Goal: Information Seeking & Learning: Learn about a topic

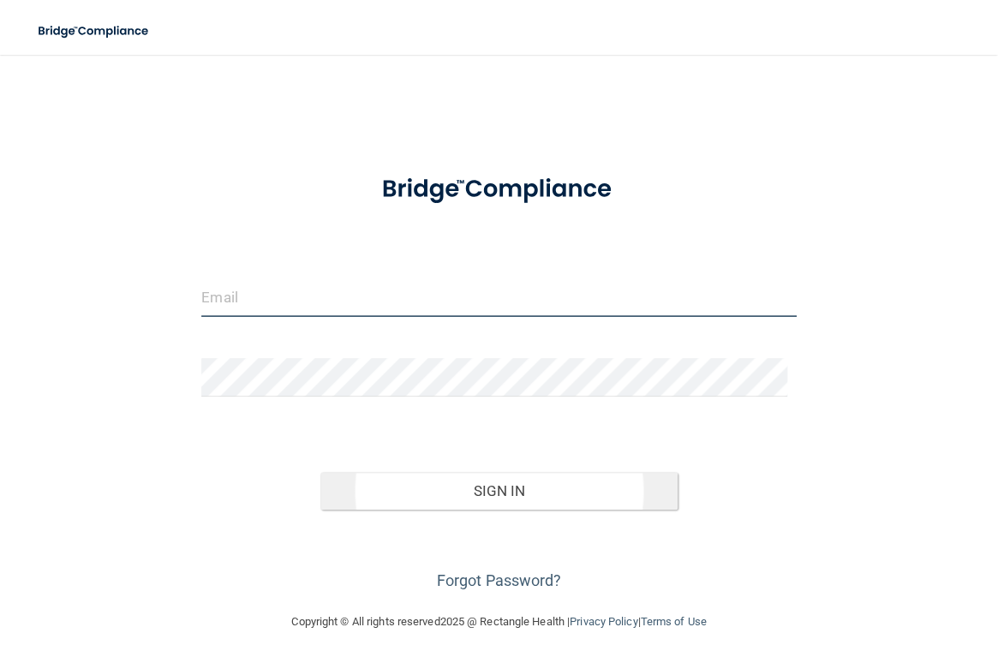
type input "[PERSON_NAME][EMAIL_ADDRESS][PERSON_NAME][DOMAIN_NAME]"
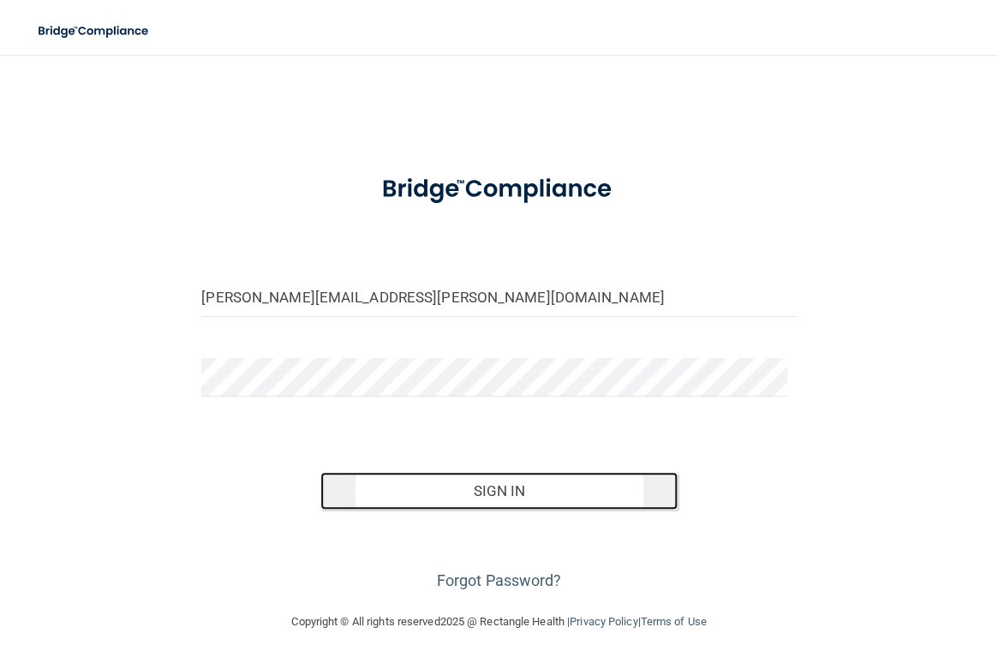
click at [435, 491] on button "Sign In" at bounding box center [499, 491] width 357 height 38
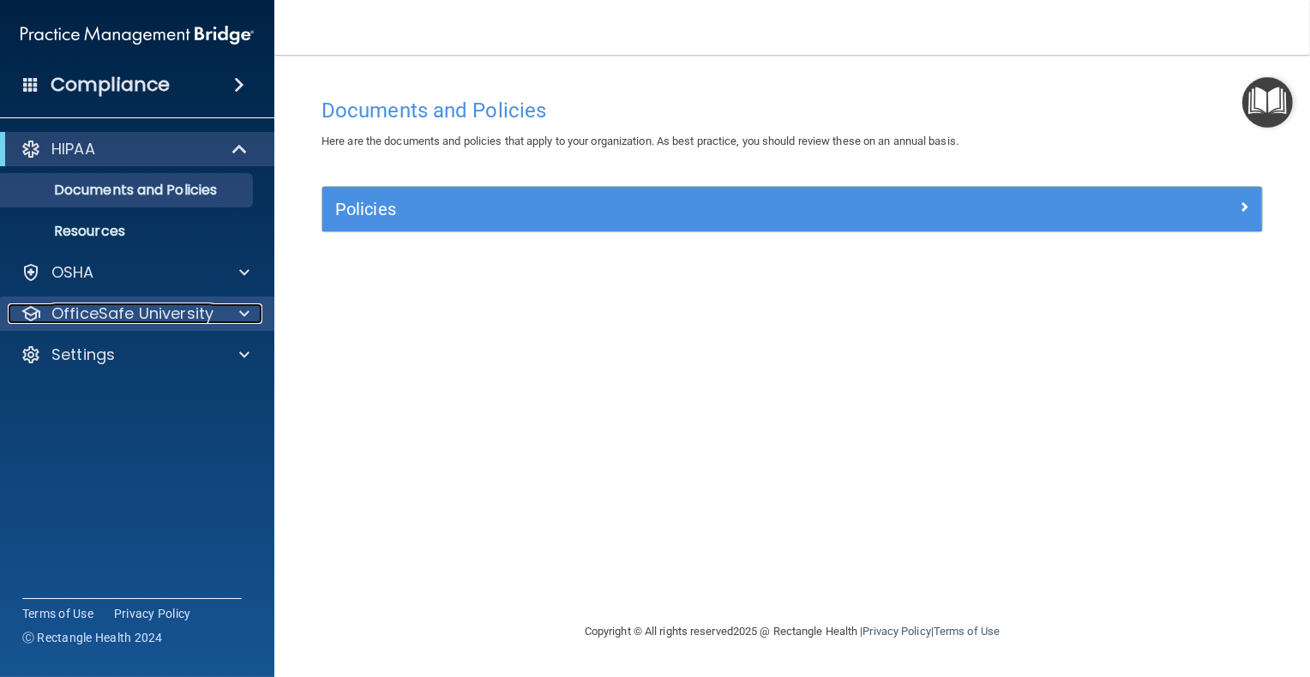
click at [163, 307] on p "OfficeSafe University" at bounding box center [132, 313] width 162 height 21
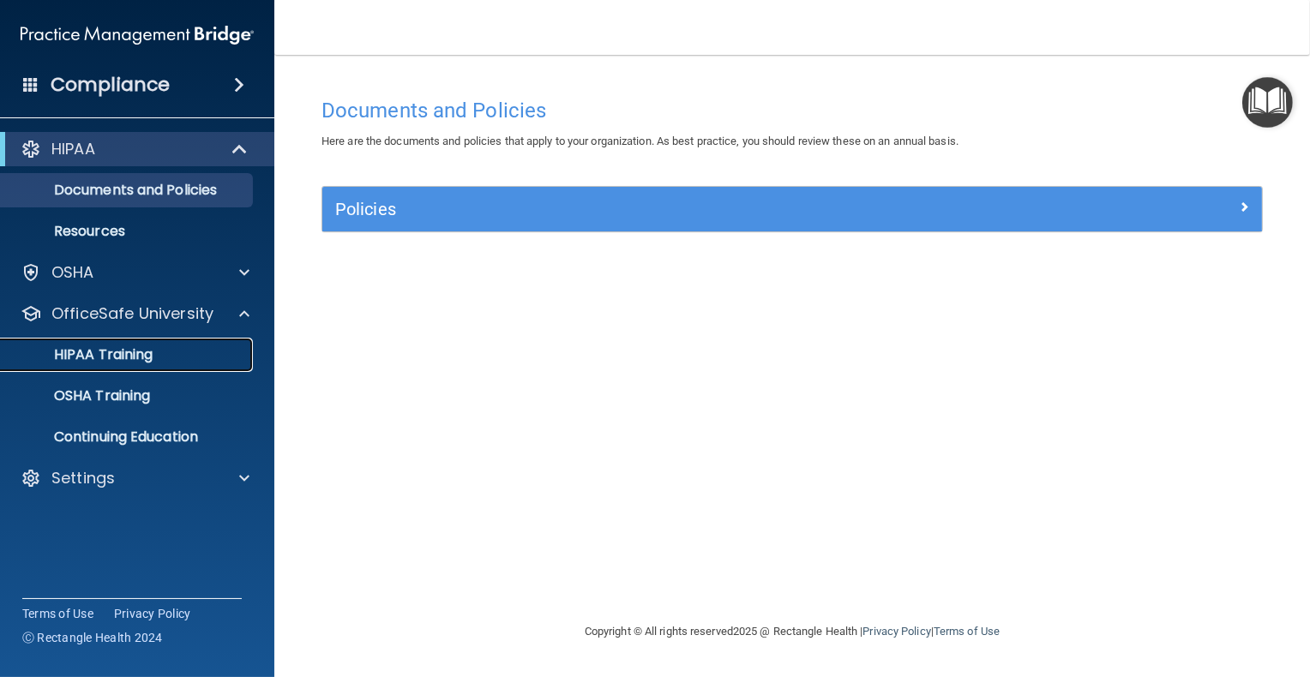
click at [137, 347] on p "HIPAA Training" at bounding box center [81, 354] width 141 height 17
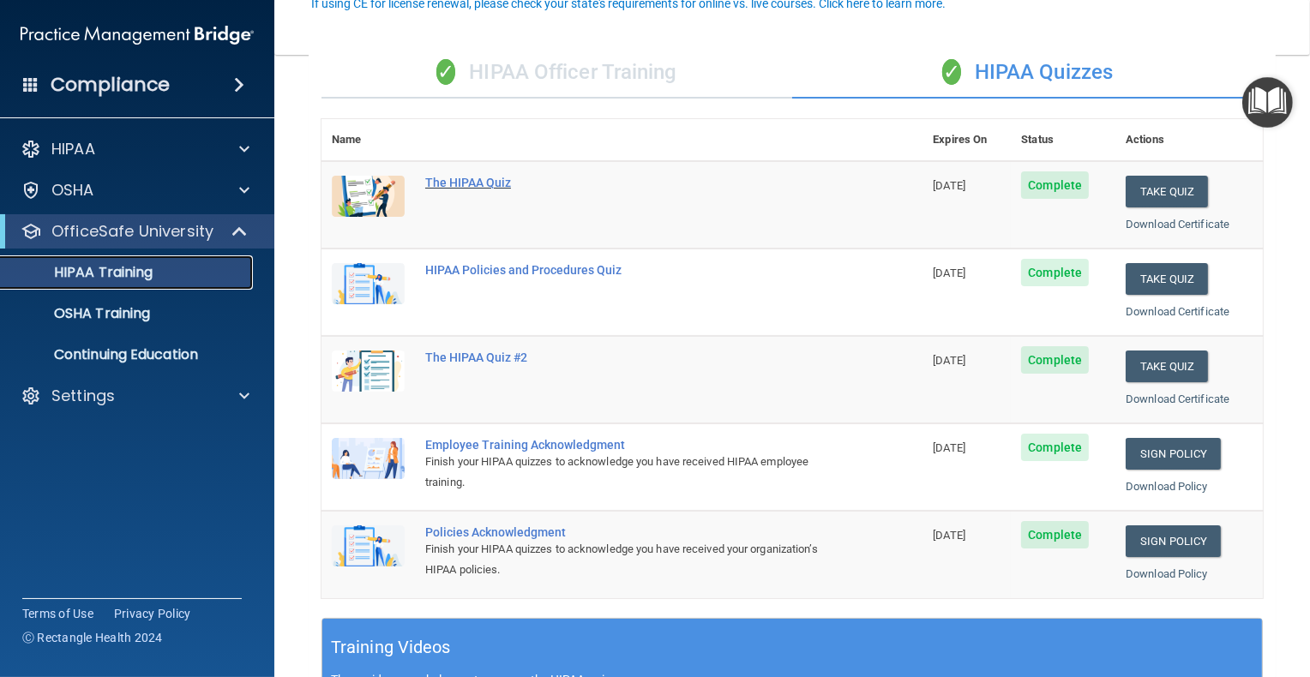
scroll to position [171, 0]
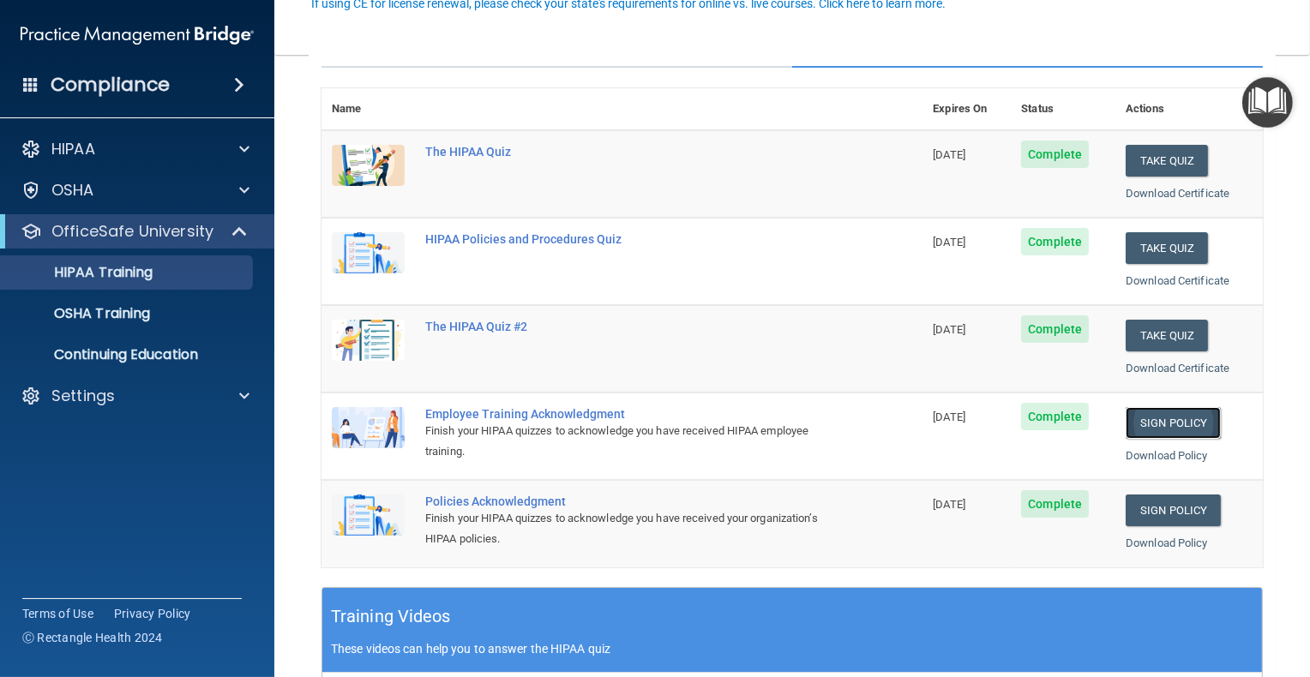
click at [998, 413] on link "Sign Policy" at bounding box center [1172, 423] width 95 height 32
click at [998, 507] on link "Sign Policy" at bounding box center [1172, 511] width 95 height 32
click at [102, 266] on p "HIPAA Training" at bounding box center [81, 272] width 141 height 17
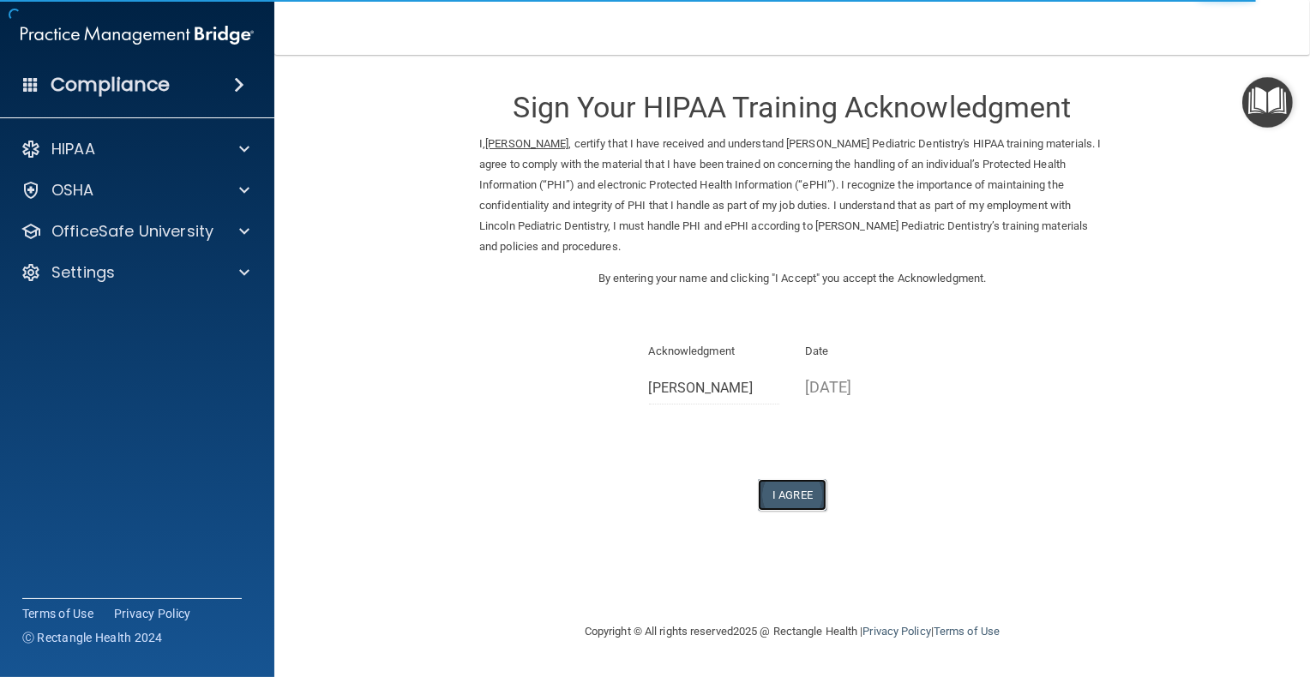
click at [795, 501] on button "I Agree" at bounding box center [792, 495] width 69 height 32
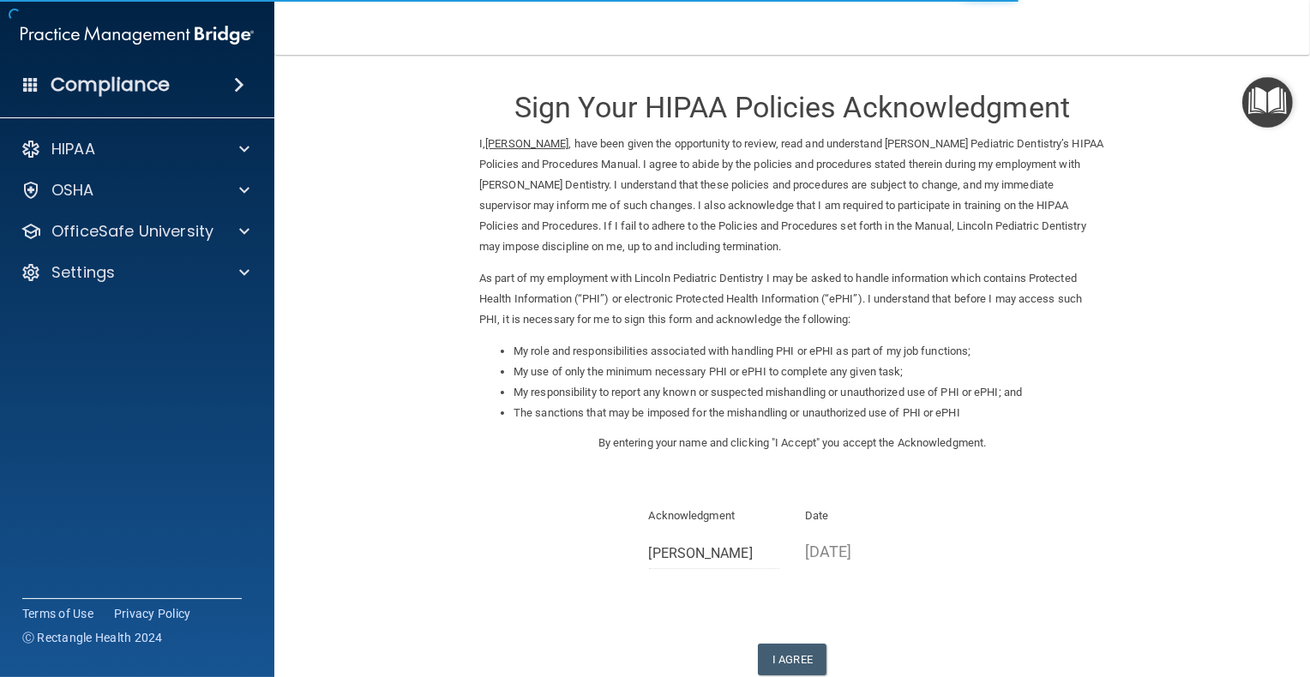
scroll to position [86, 0]
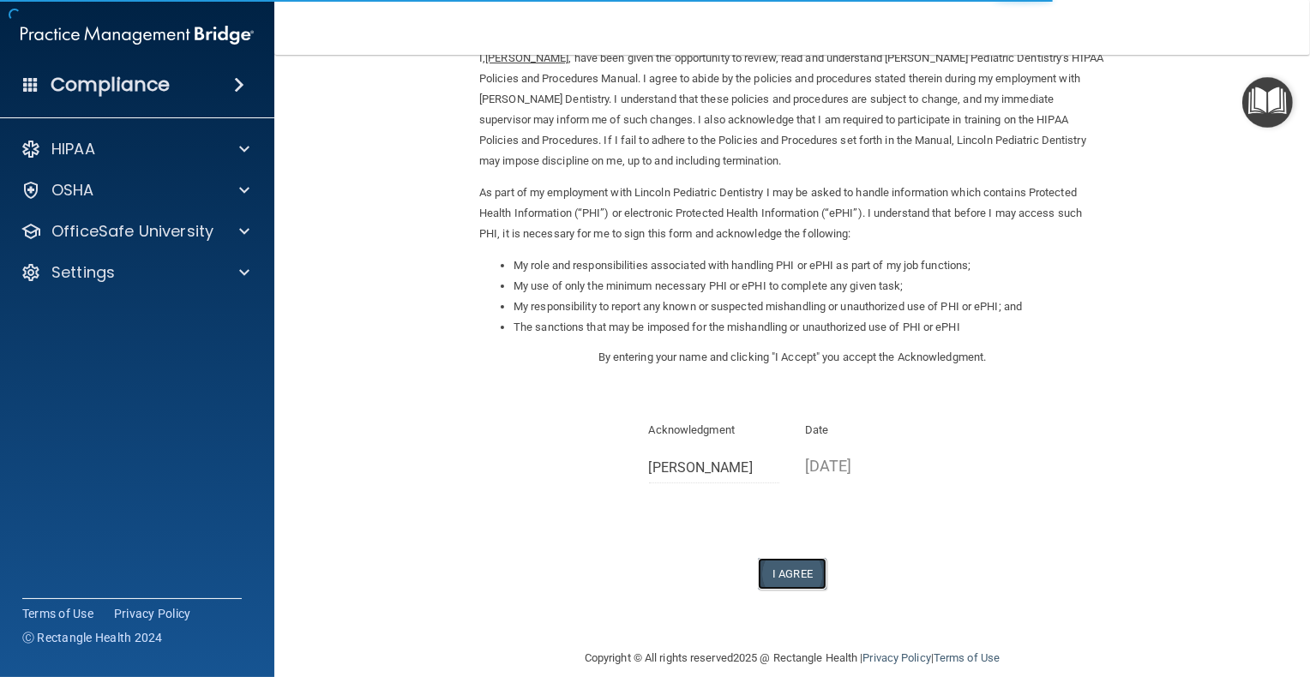
click at [795, 572] on button "I Agree" at bounding box center [792, 574] width 69 height 32
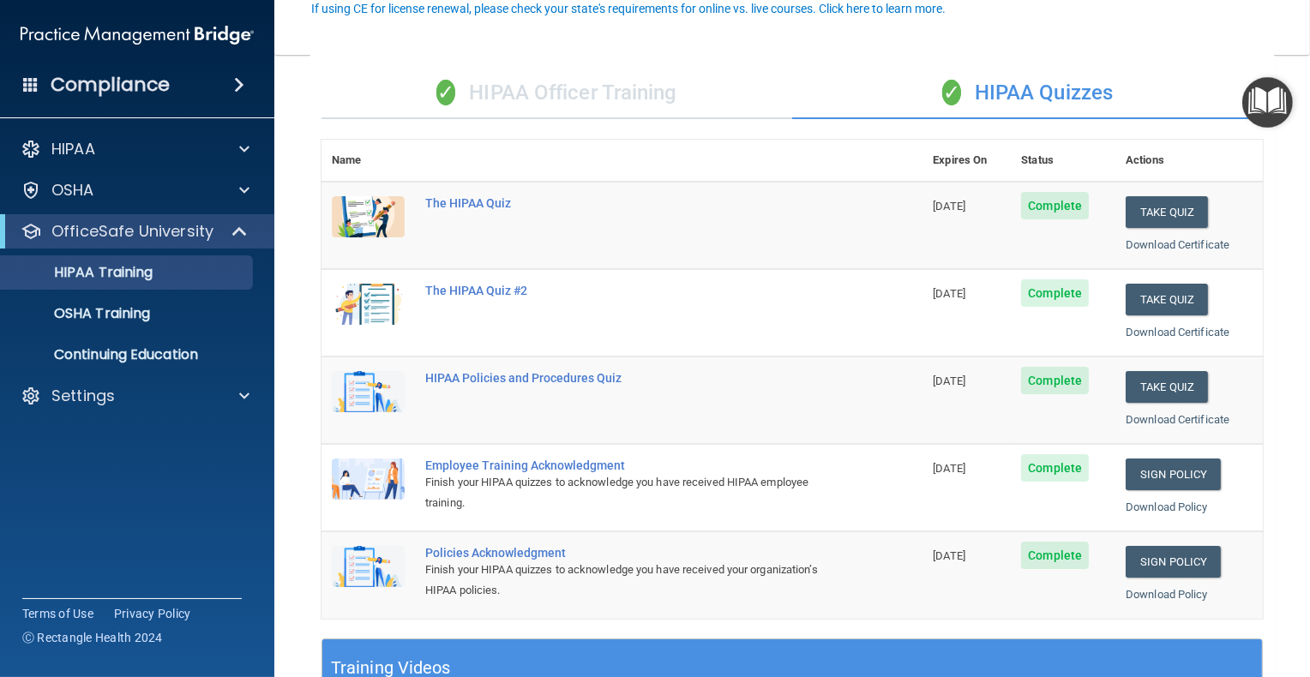
scroll to position [171, 0]
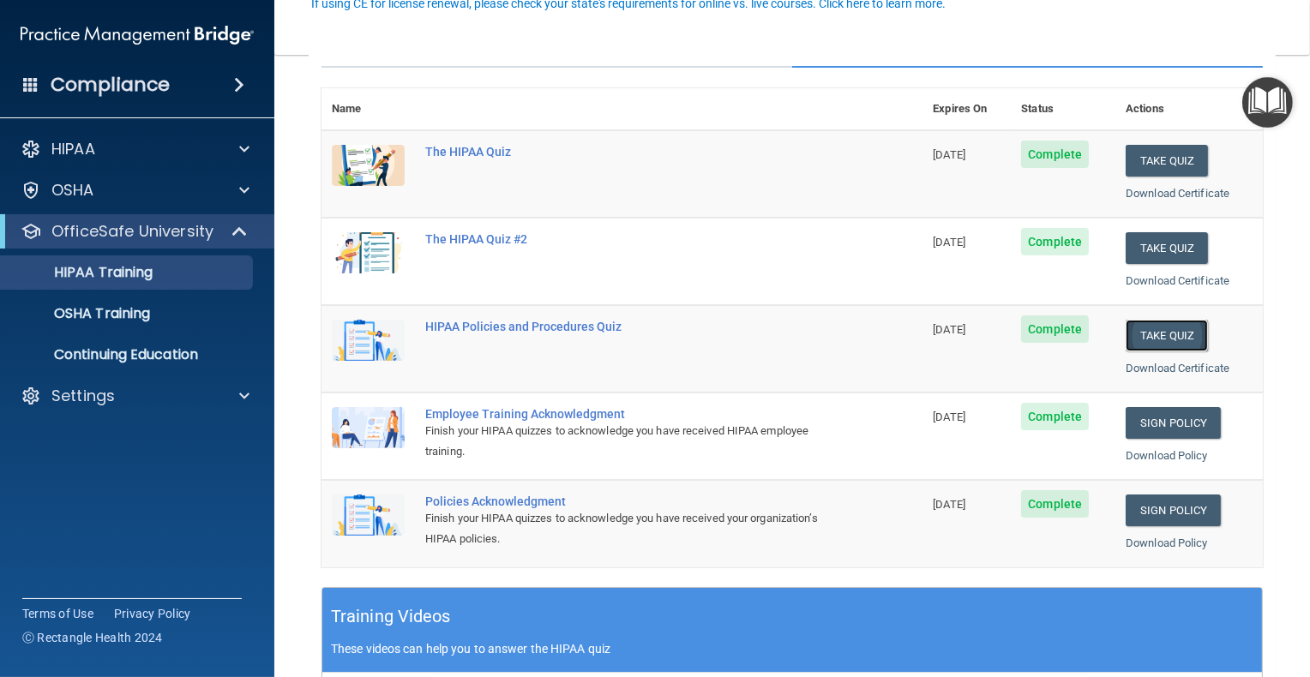
click at [1148, 334] on button "Take Quiz" at bounding box center [1166, 336] width 82 height 32
